Goal: Obtain resource: Download file/media

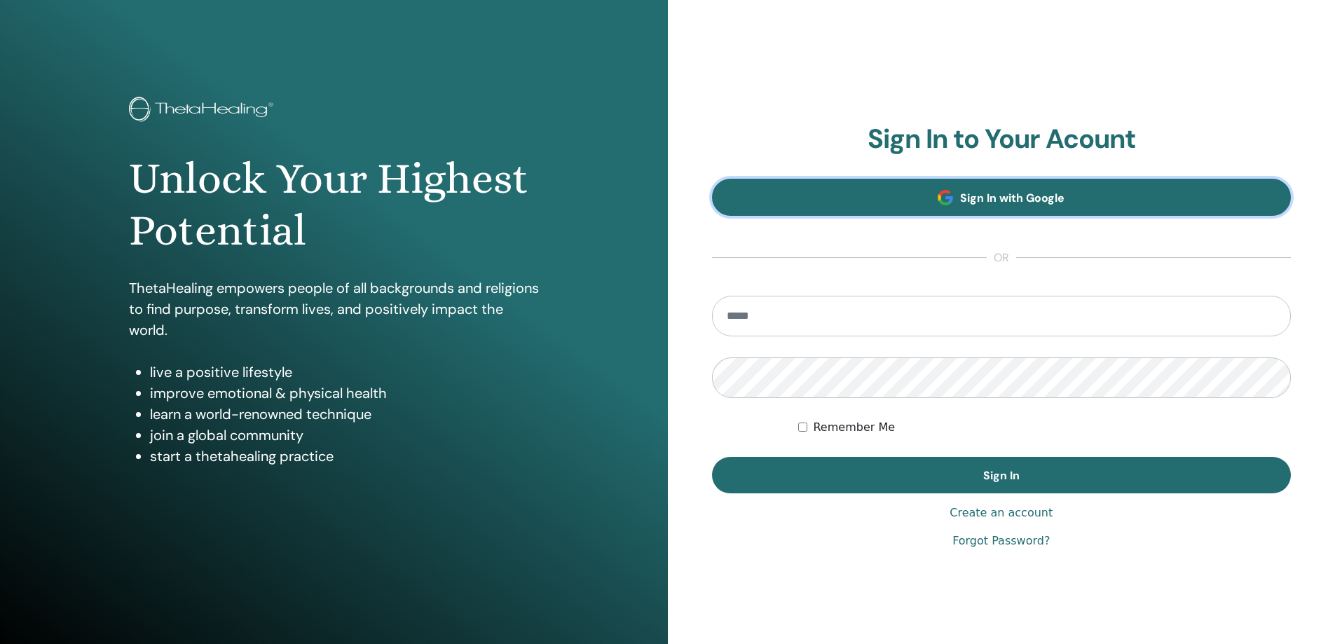
click at [929, 206] on link "Sign In with Google" at bounding box center [1001, 197] width 579 height 37
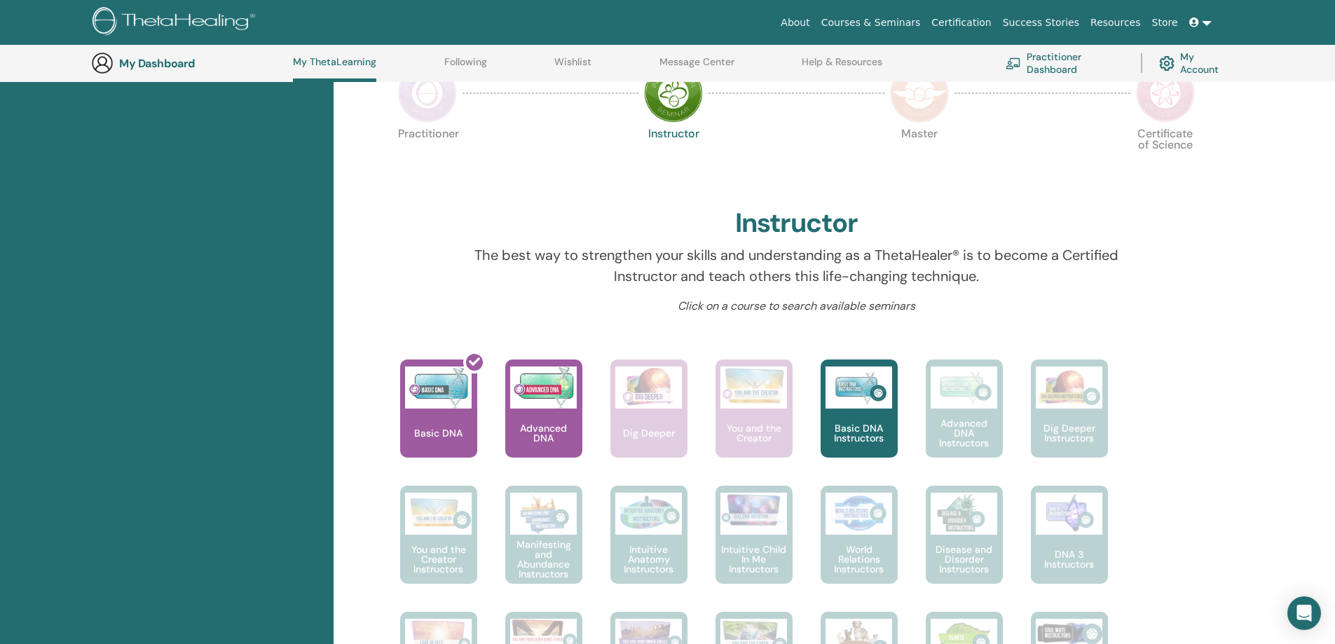
scroll to position [107, 0]
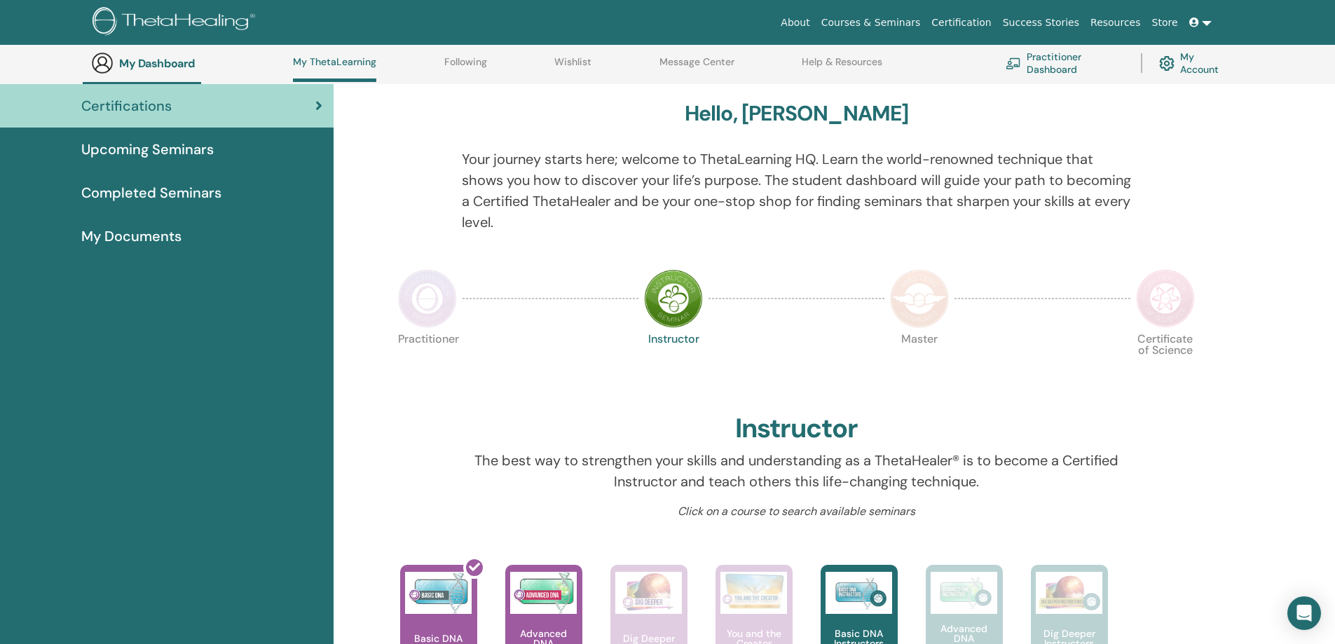
click at [156, 244] on span "My Documents" at bounding box center [131, 236] width 100 height 21
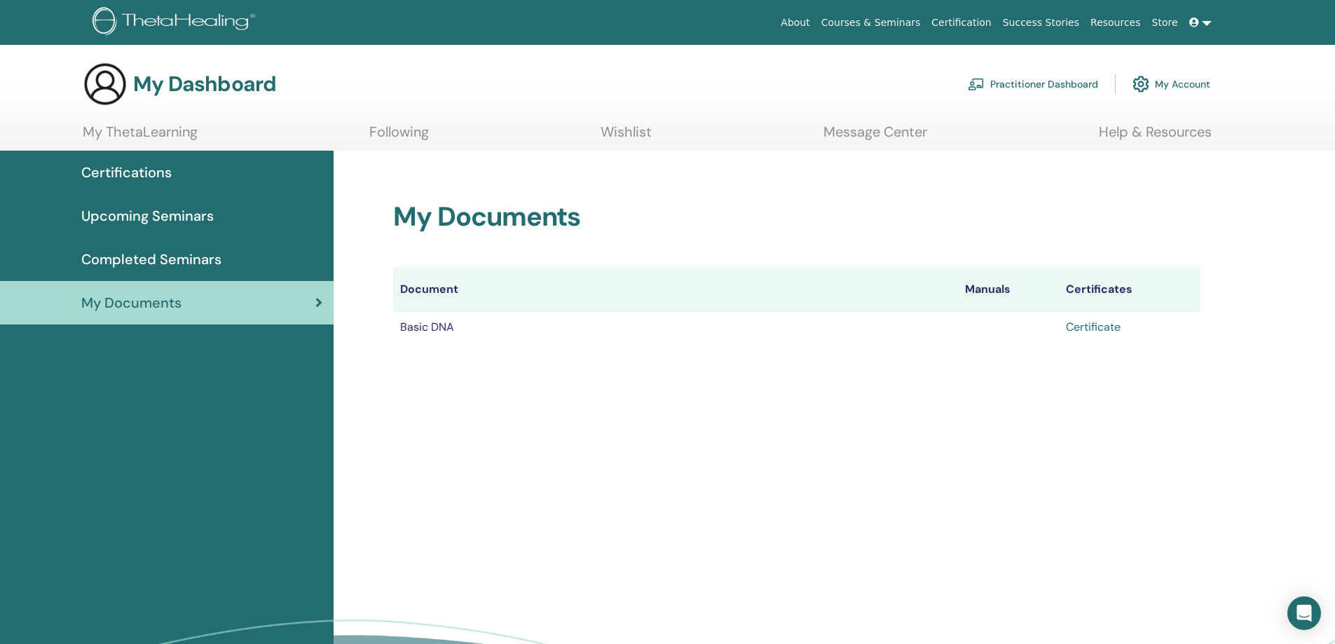
click at [1105, 322] on link "Certificate" at bounding box center [1093, 326] width 55 height 15
